Goal: Transaction & Acquisition: Purchase product/service

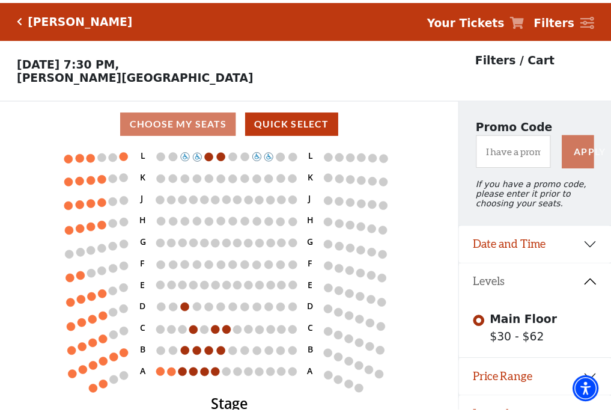
scroll to position [25, 0]
